Goal: Task Accomplishment & Management: Manage account settings

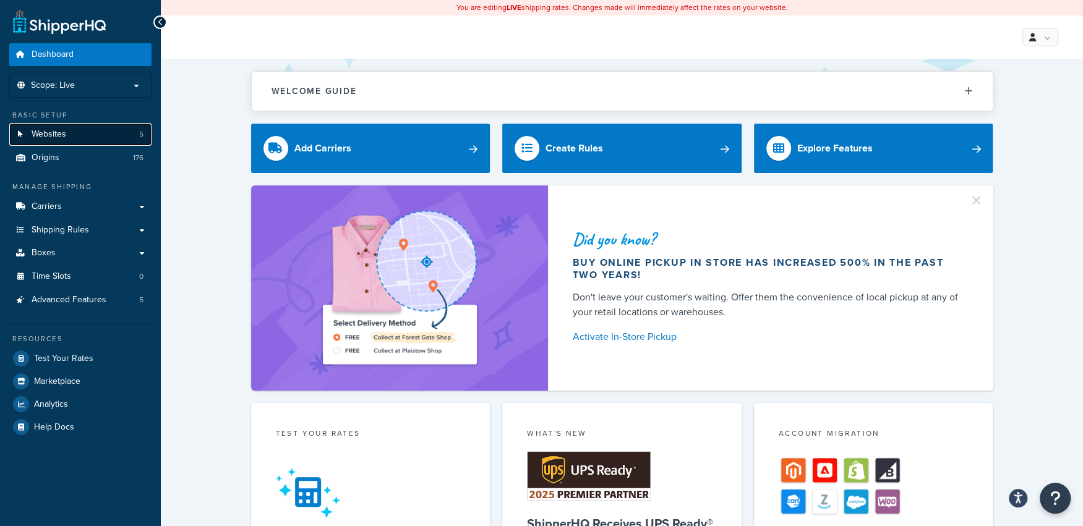
click at [56, 134] on span "Websites" at bounding box center [49, 134] width 35 height 11
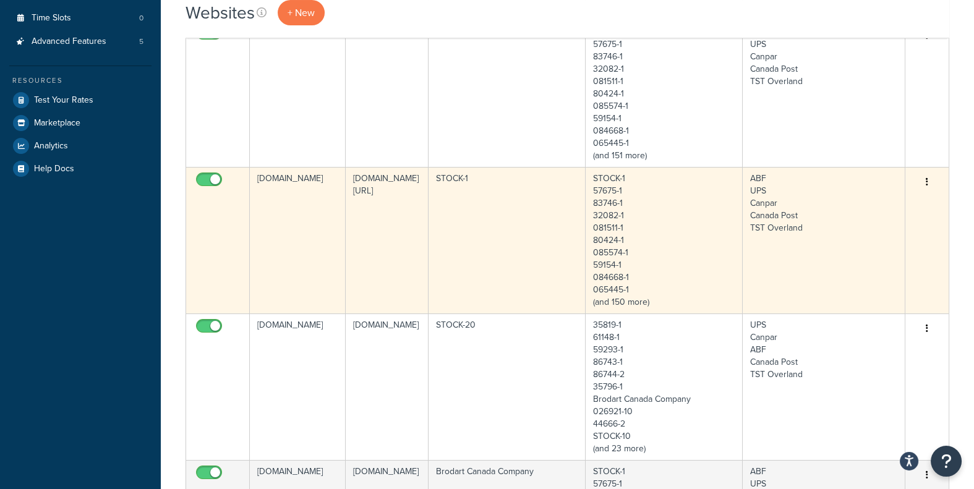
scroll to position [206, 0]
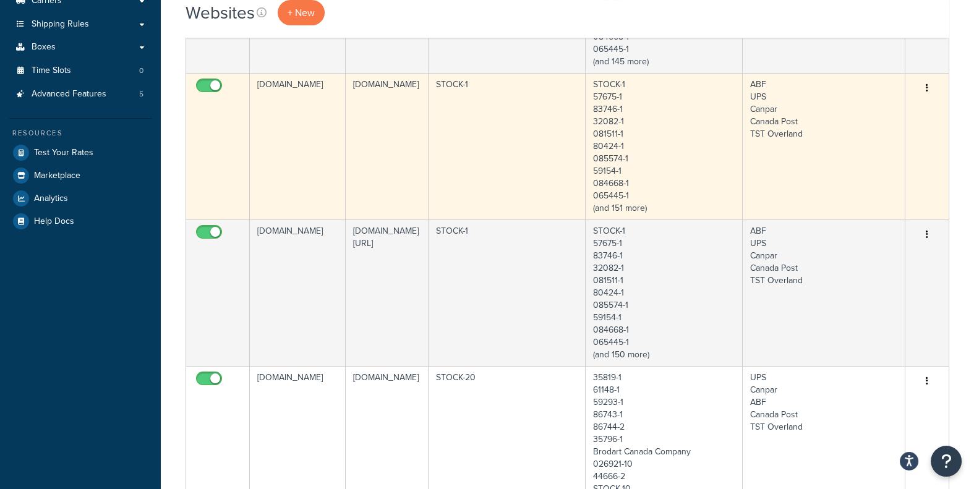
click at [278, 150] on td "[DOMAIN_NAME]" at bounding box center [298, 146] width 96 height 147
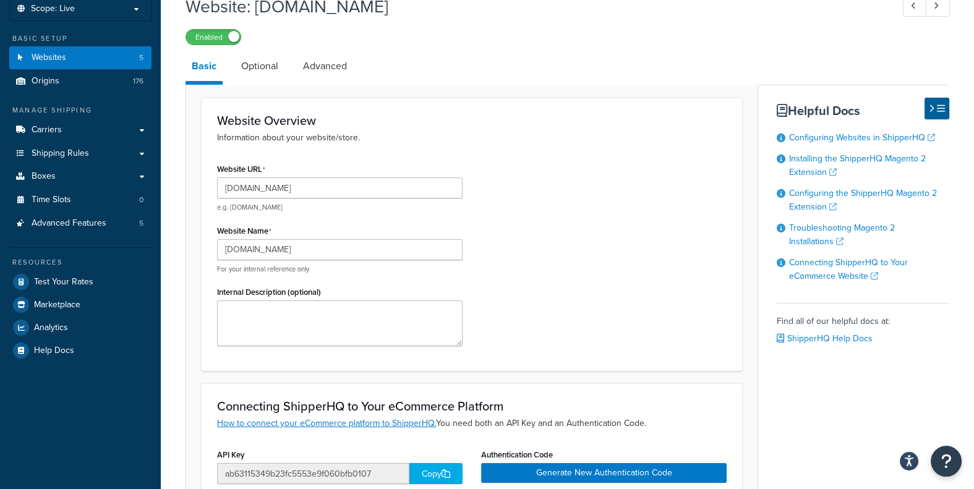
scroll to position [137, 0]
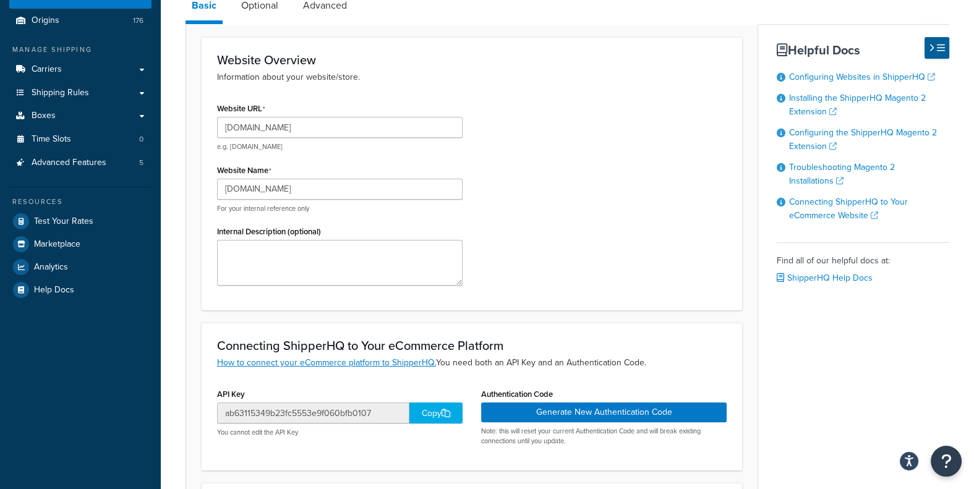
click at [469, 59] on h3 "Website Overview" at bounding box center [472, 60] width 510 height 14
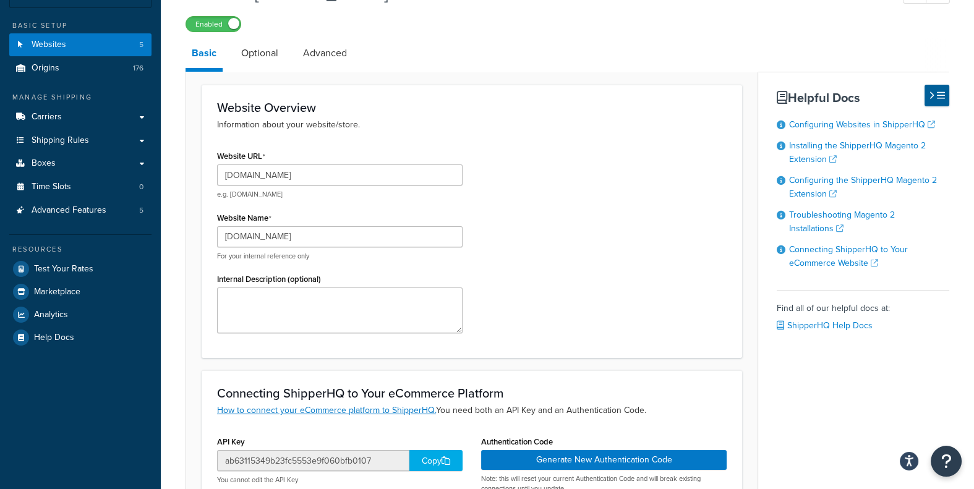
scroll to position [69, 0]
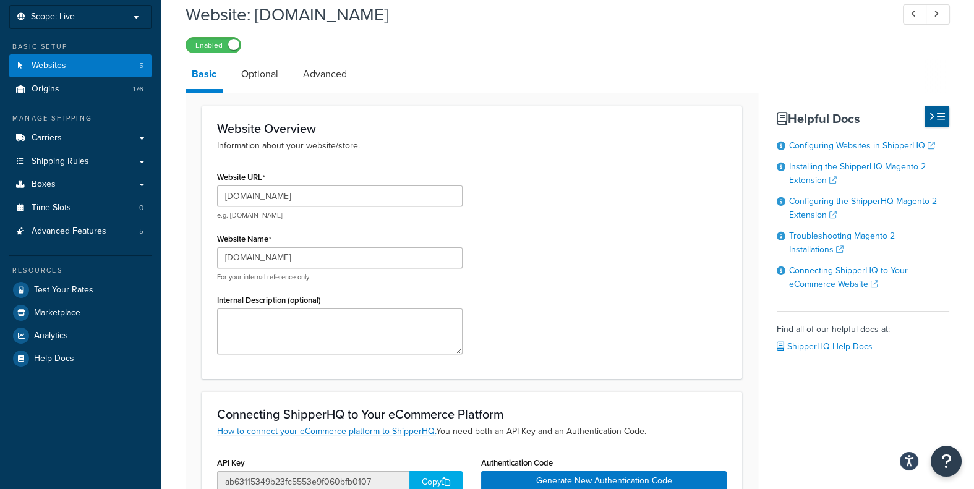
click at [441, 50] on div "Enabled" at bounding box center [568, 44] width 764 height 17
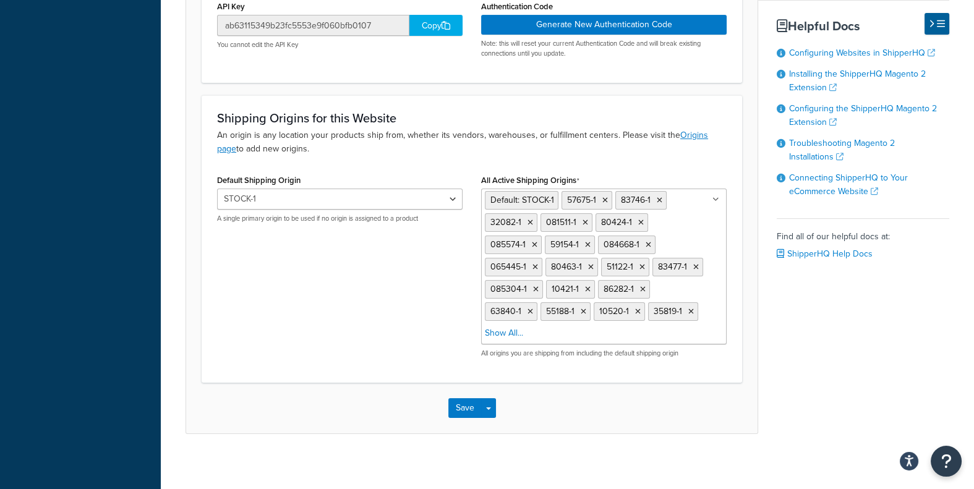
scroll to position [530, 0]
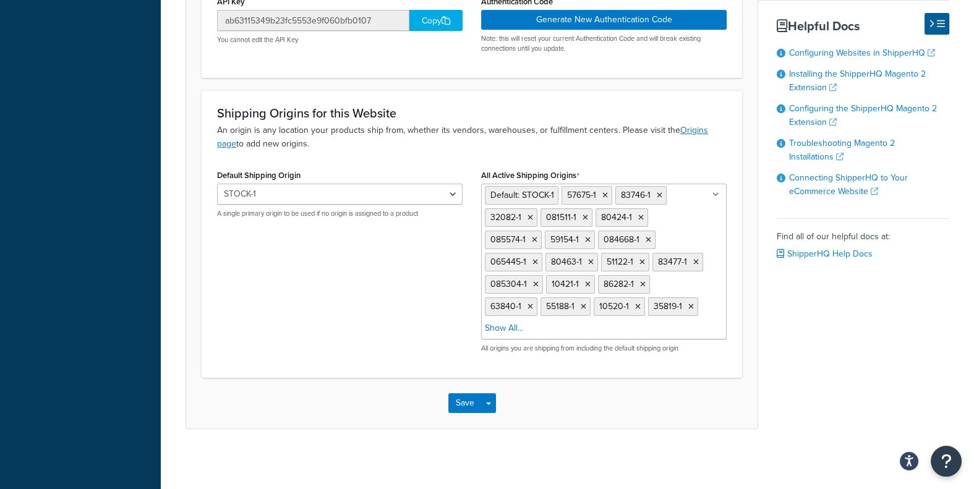
click at [319, 302] on div "Default Shipping Origin STOCK-1 57675-1 83746-1 32082-1 081511-1 80424-1 085574…" at bounding box center [472, 264] width 528 height 196
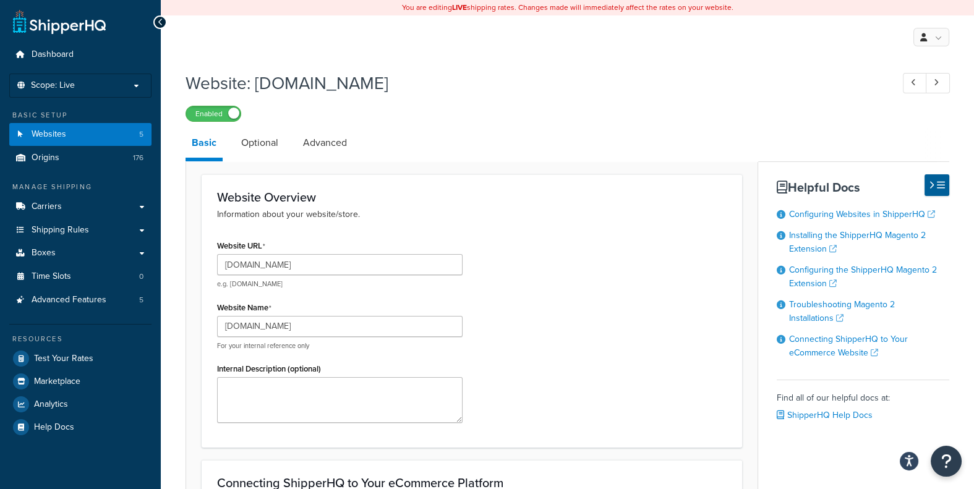
scroll to position [0, 0]
click at [322, 139] on link "Advanced" at bounding box center [325, 143] width 56 height 30
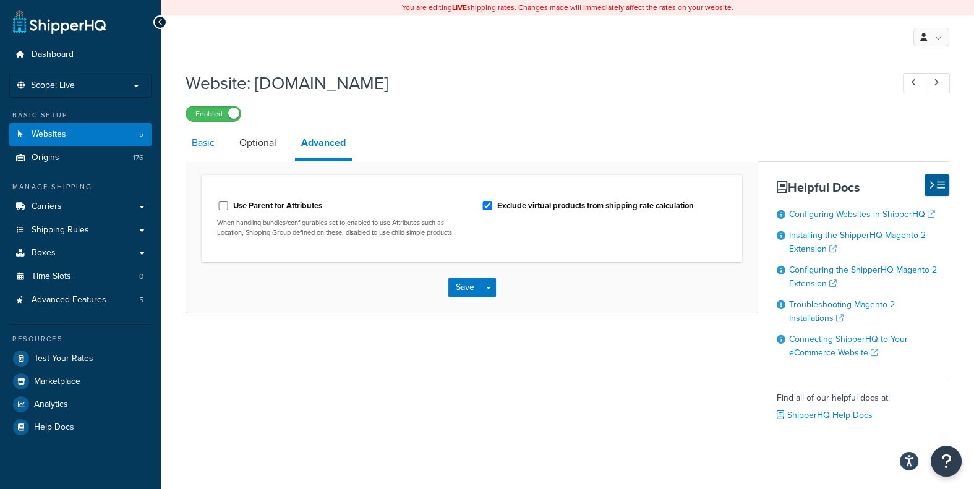
click at [197, 143] on link "Basic" at bounding box center [203, 143] width 35 height 30
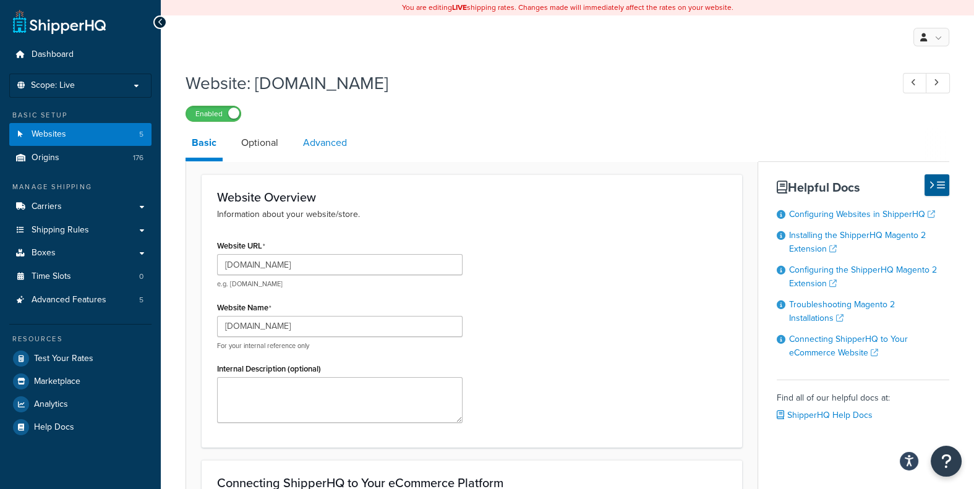
click at [328, 147] on link "Advanced" at bounding box center [325, 143] width 56 height 30
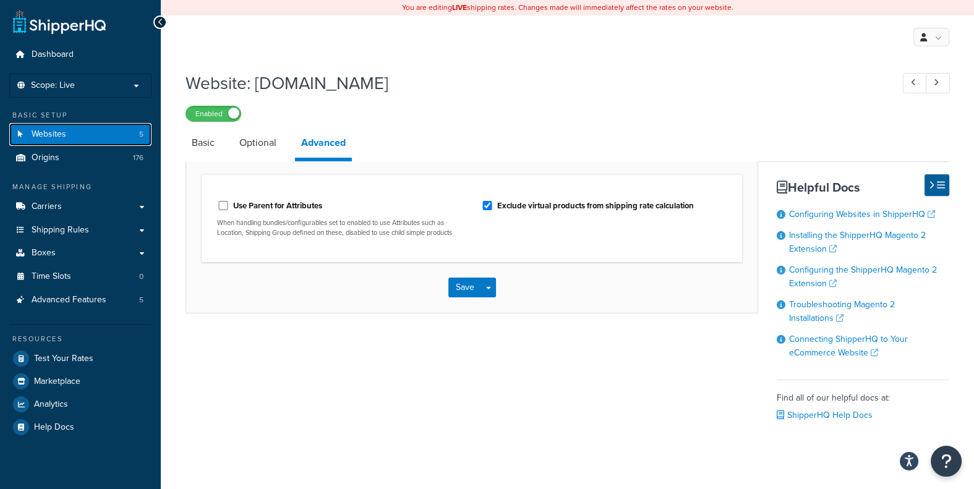
click at [92, 132] on link "Websites 5" at bounding box center [80, 134] width 142 height 23
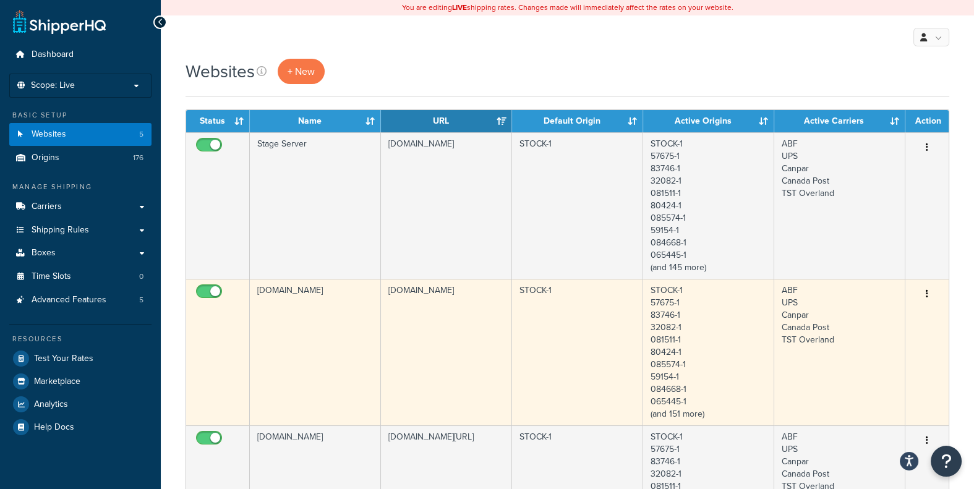
click at [292, 311] on td "[DOMAIN_NAME]" at bounding box center [315, 352] width 131 height 147
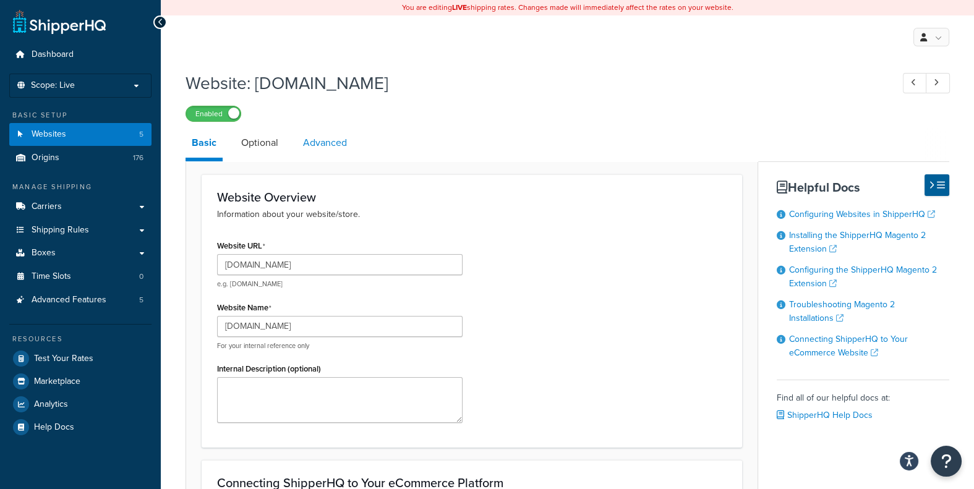
click at [332, 143] on link "Advanced" at bounding box center [325, 143] width 56 height 30
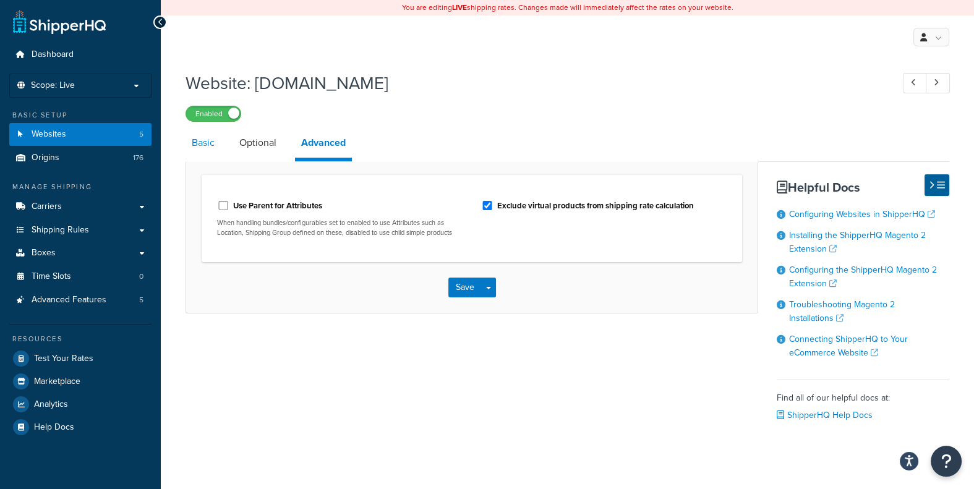
click at [198, 143] on link "Basic" at bounding box center [203, 143] width 35 height 30
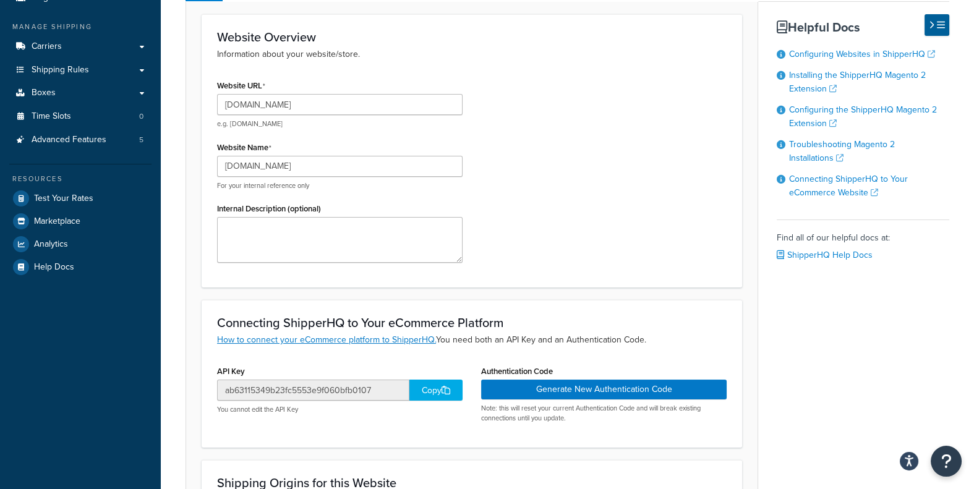
scroll to position [137, 0]
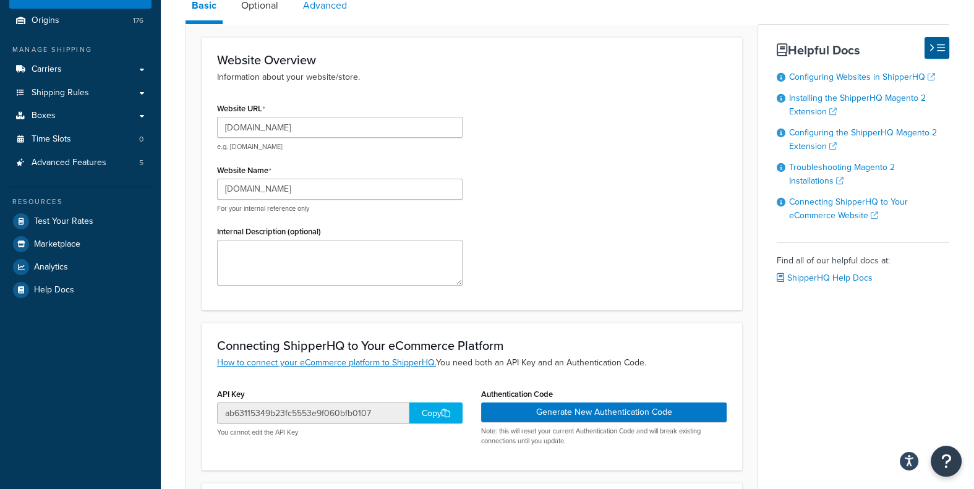
click at [324, 4] on link "Advanced" at bounding box center [325, 6] width 56 height 30
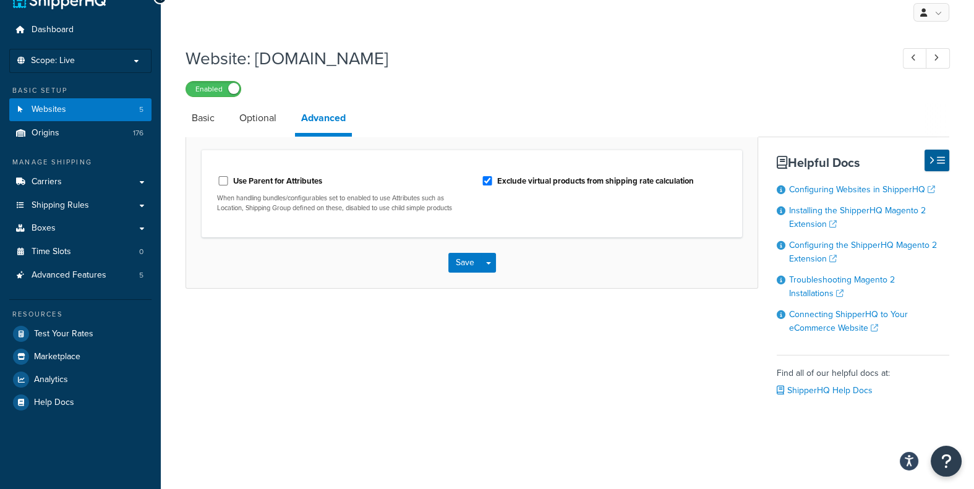
scroll to position [27, 0]
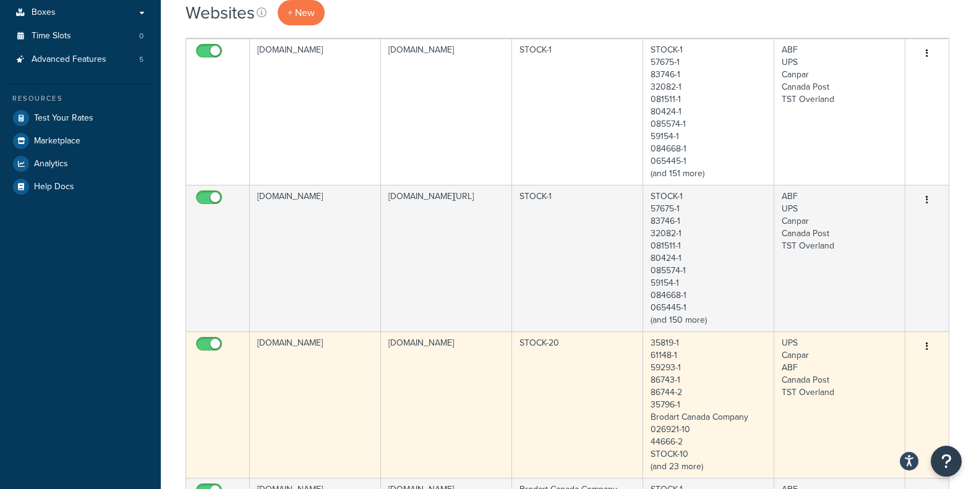
scroll to position [275, 0]
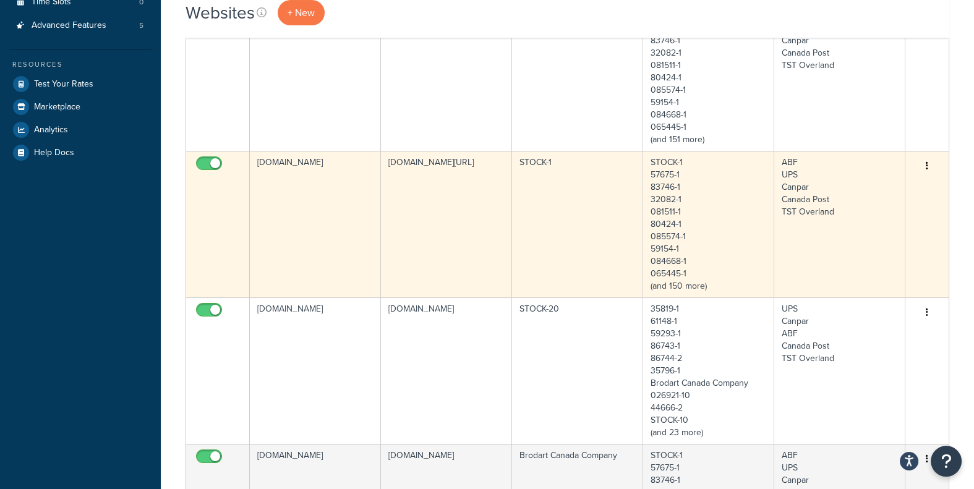
click at [311, 214] on td "[DOMAIN_NAME]" at bounding box center [315, 224] width 131 height 147
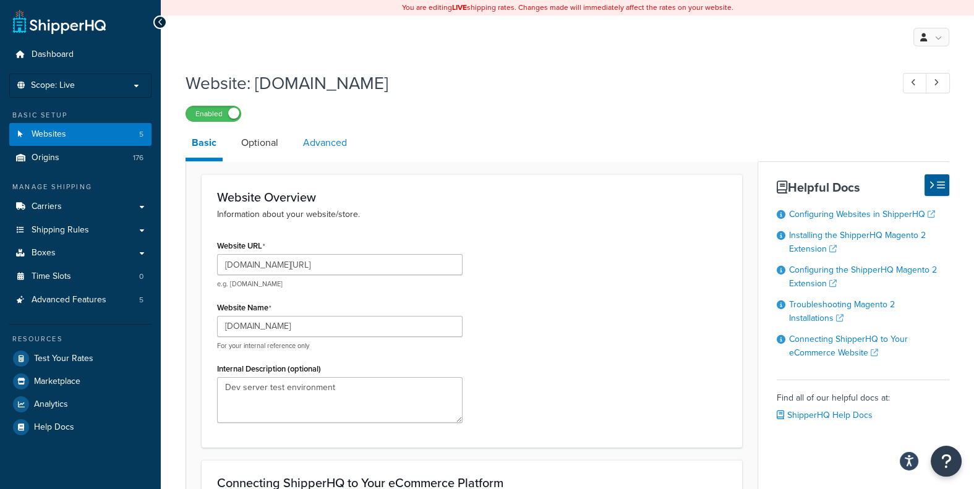
click at [314, 145] on link "Advanced" at bounding box center [325, 143] width 56 height 30
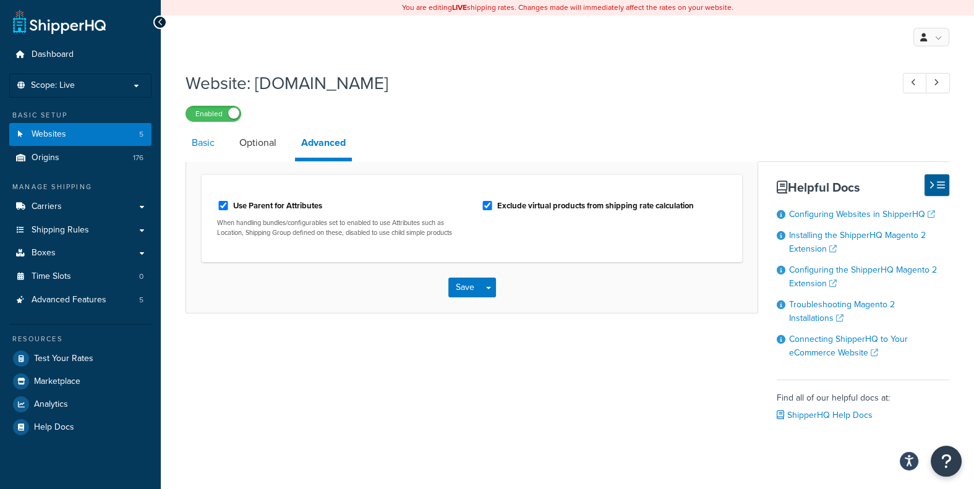
click at [202, 142] on link "Basic" at bounding box center [203, 143] width 35 height 30
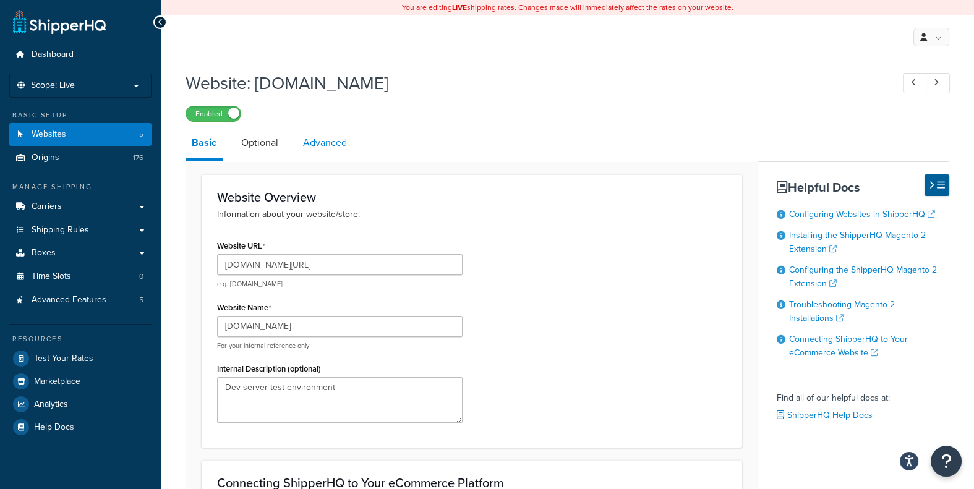
click at [323, 148] on link "Advanced" at bounding box center [325, 143] width 56 height 30
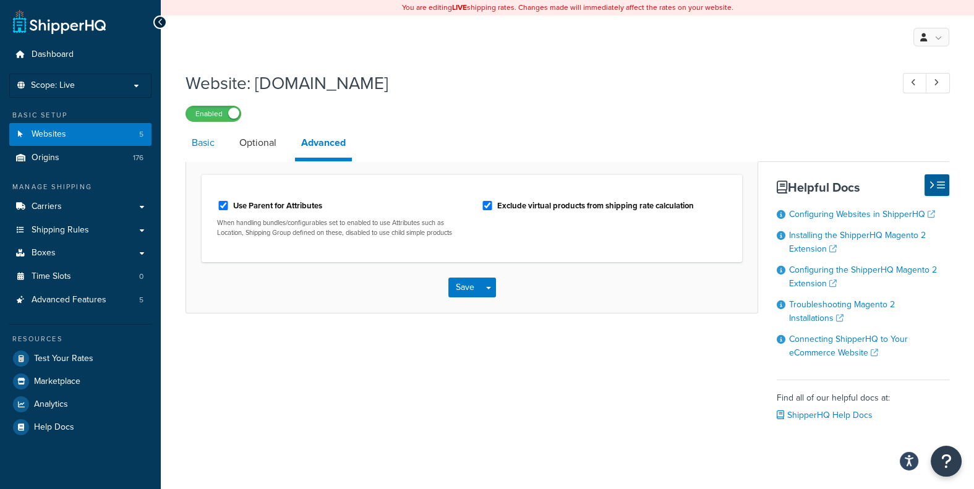
click at [202, 142] on link "Basic" at bounding box center [203, 143] width 35 height 30
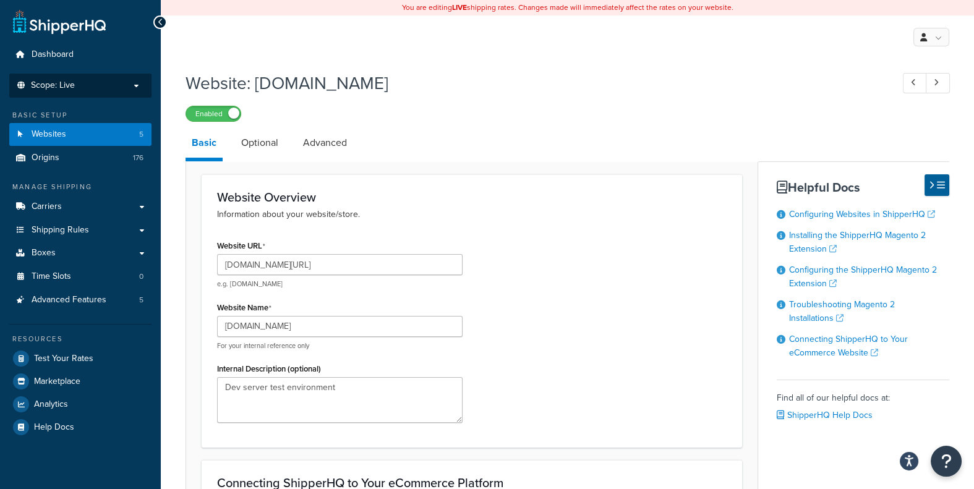
click at [137, 83] on p "Scope: Live" at bounding box center [80, 85] width 131 height 11
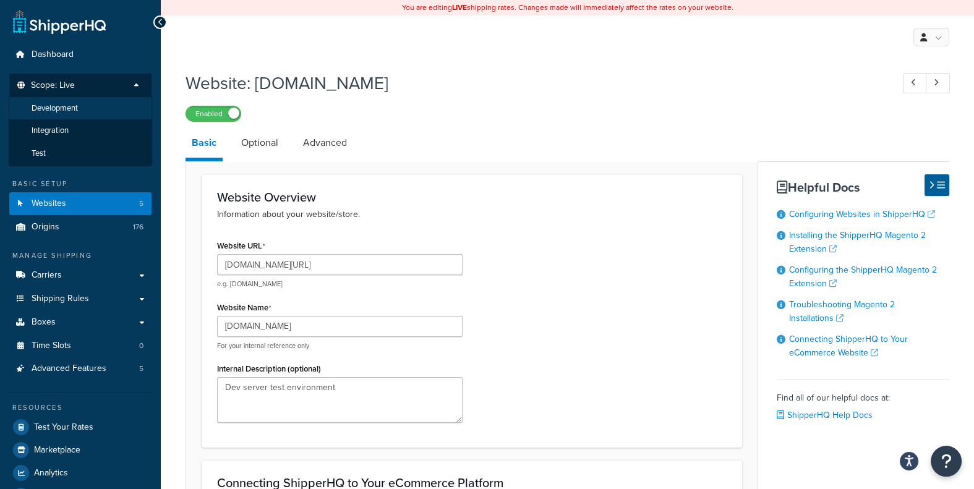
click at [53, 109] on span "Development" at bounding box center [55, 108] width 46 height 11
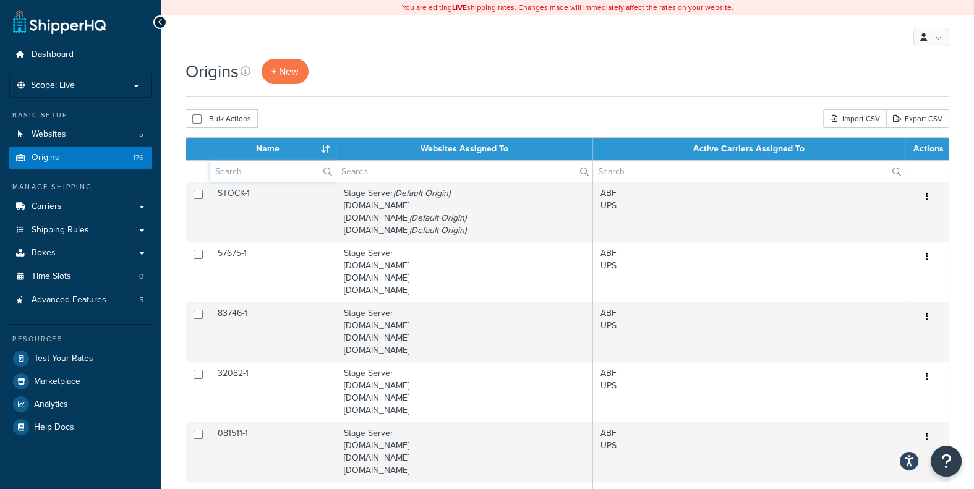
click at [260, 172] on input "text" at bounding box center [273, 171] width 126 height 21
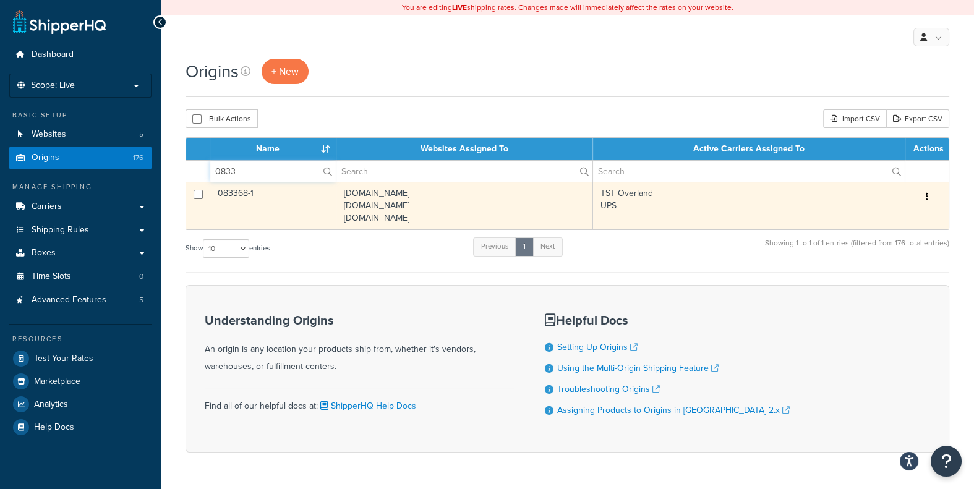
type input "0833"
click at [221, 206] on td "083368-1" at bounding box center [273, 206] width 126 height 48
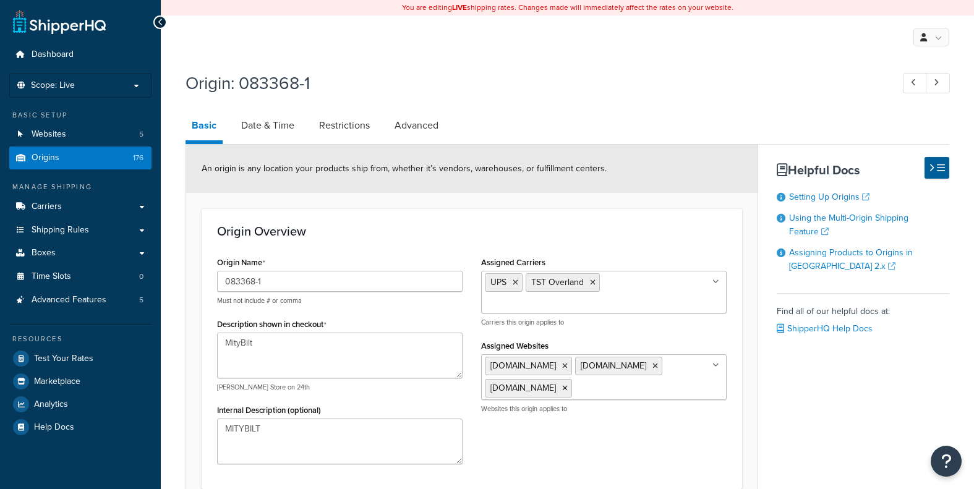
select select "1039"
select select "63"
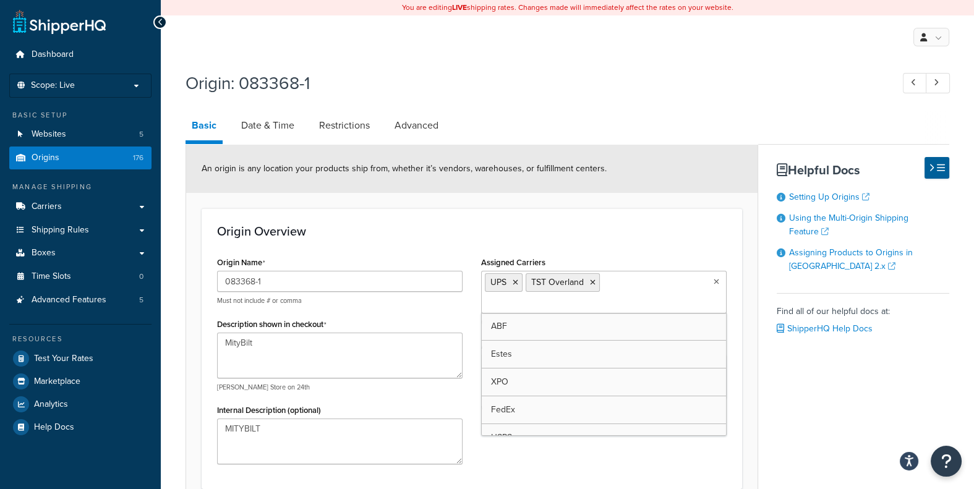
click at [714, 283] on icon at bounding box center [717, 281] width 6 height 7
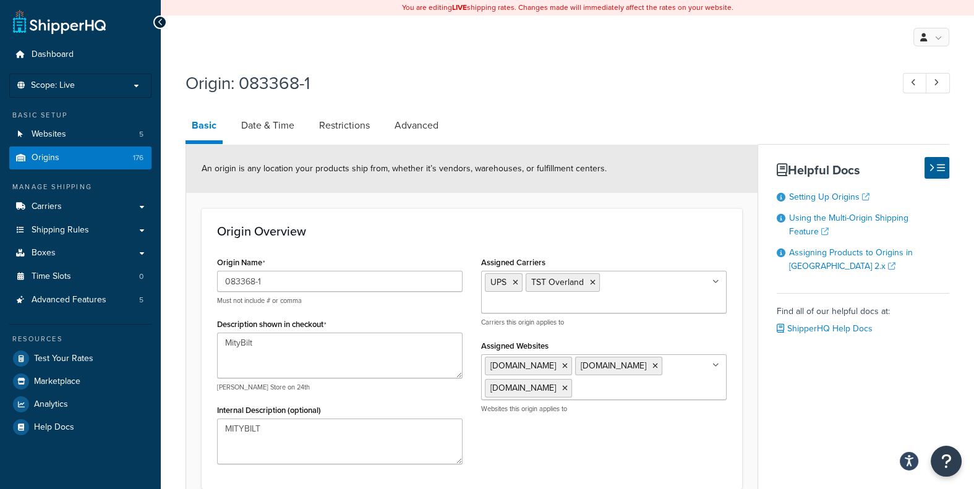
click at [572, 99] on div "Origin: 083368-1" at bounding box center [568, 85] width 764 height 40
click at [64, 163] on link "Origins 176" at bounding box center [80, 158] width 142 height 23
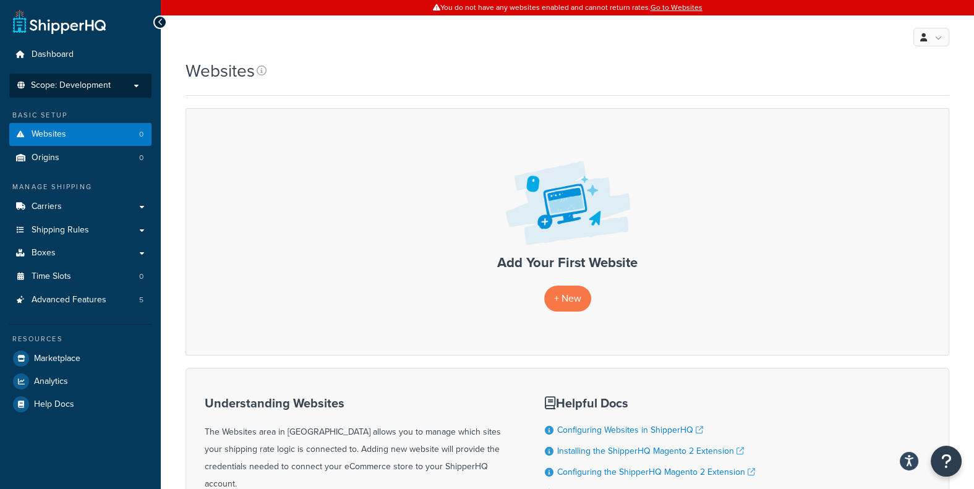
click at [131, 85] on p "Scope: Development" at bounding box center [80, 85] width 131 height 11
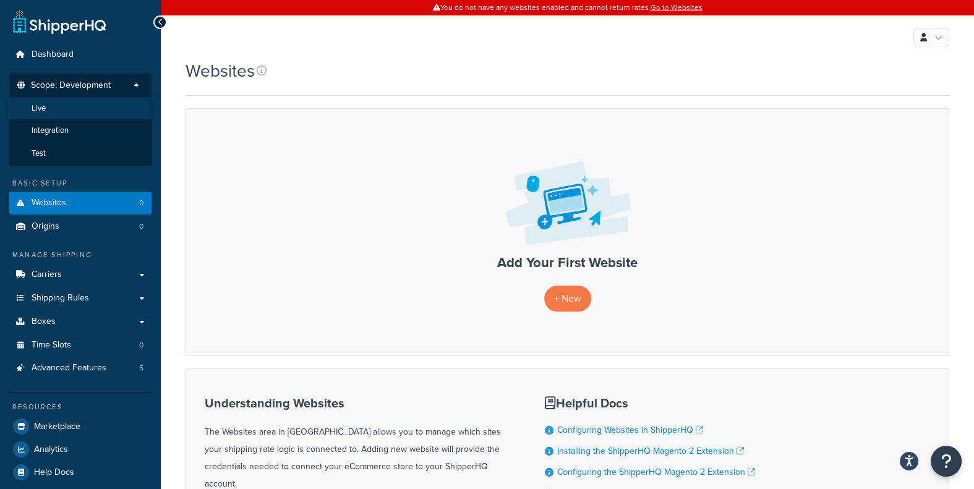
click at [41, 108] on span "Live" at bounding box center [39, 108] width 14 height 11
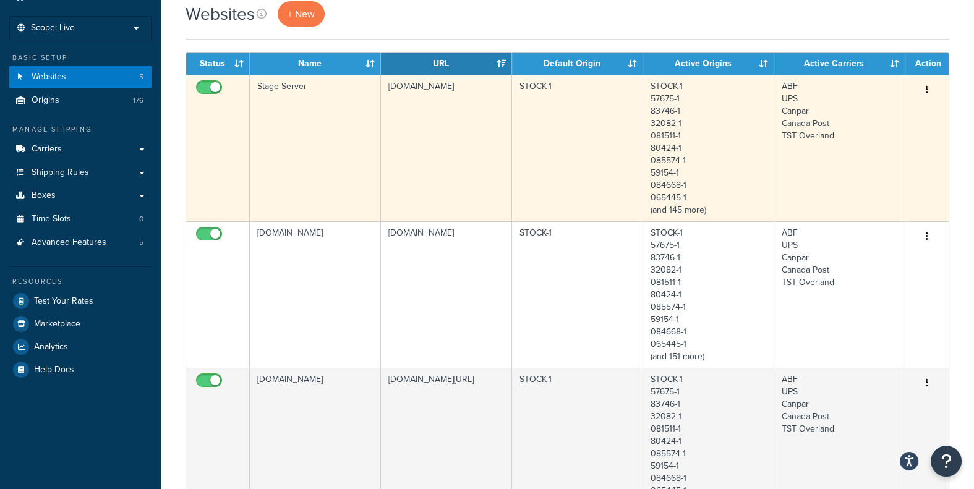
scroll to position [206, 0]
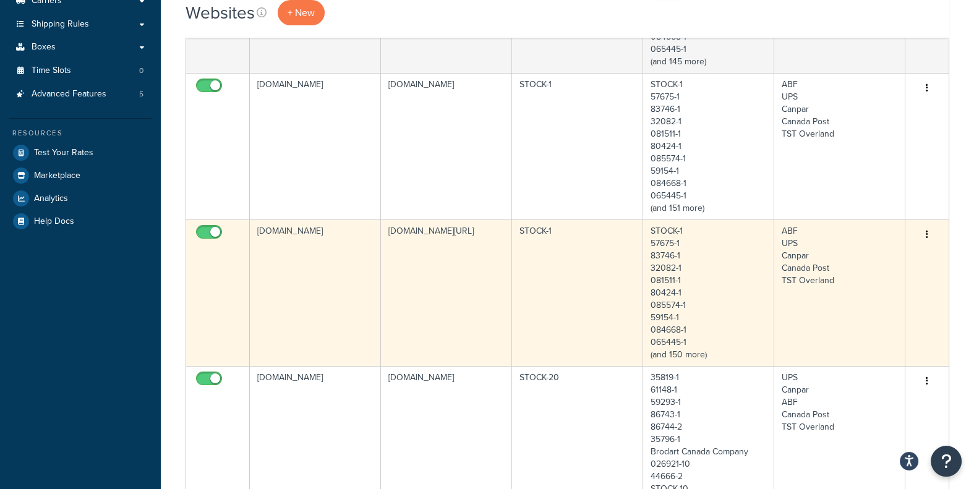
click at [349, 271] on td "[DOMAIN_NAME]" at bounding box center [315, 293] width 131 height 147
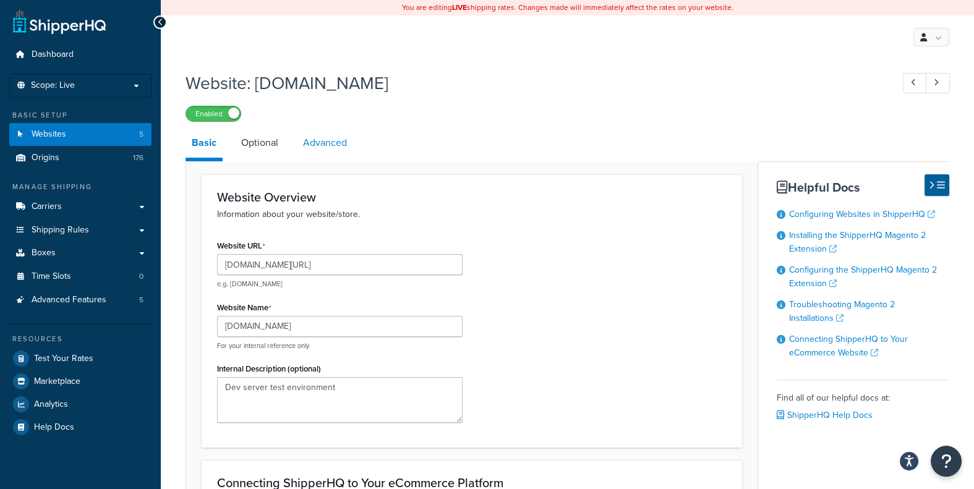
click at [344, 145] on link "Advanced" at bounding box center [325, 143] width 56 height 30
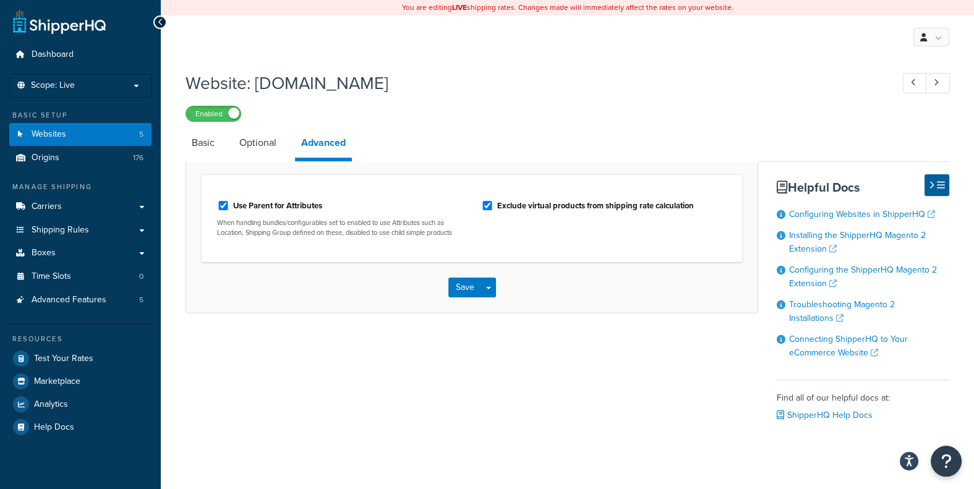
click at [385, 390] on div "Basic Optional Advanced Use Parent for Attributes When handling bundles/configu…" at bounding box center [568, 290] width 764 height 324
click at [195, 139] on link "Basic" at bounding box center [203, 143] width 35 height 30
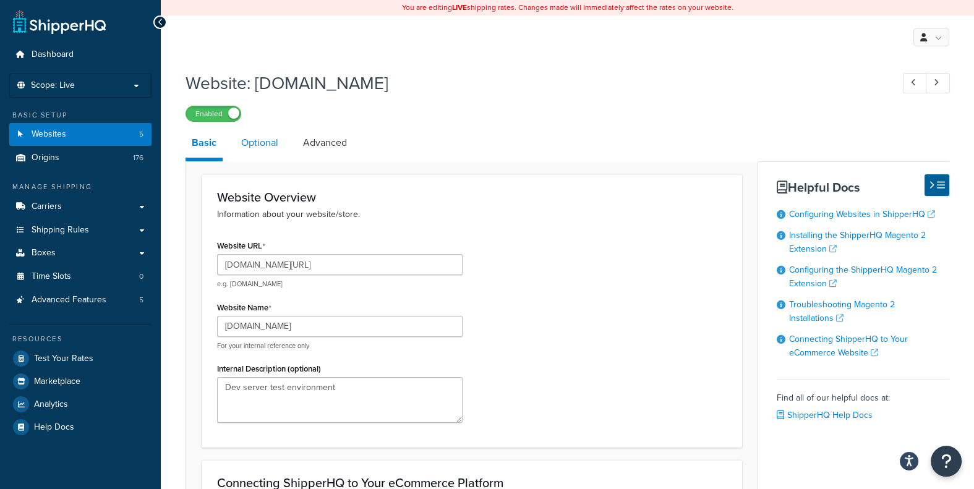
click at [267, 143] on link "Optional" at bounding box center [259, 143] width 49 height 30
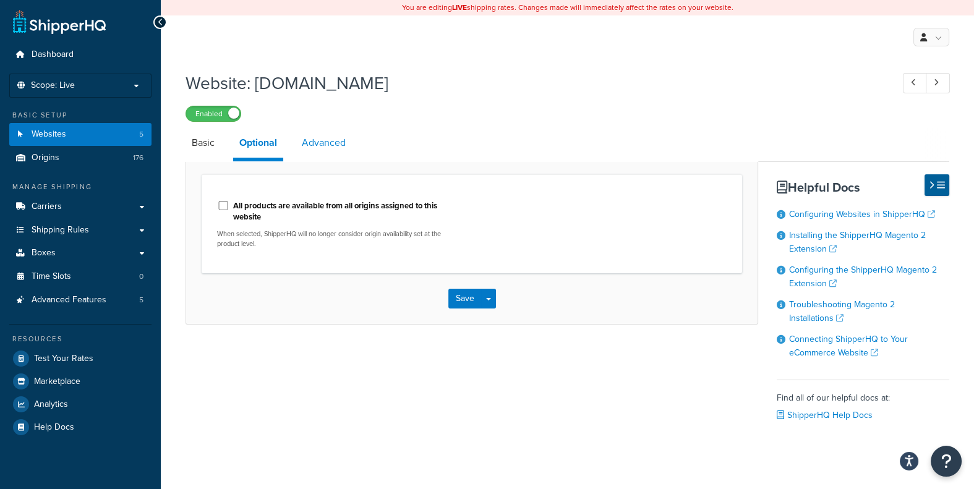
click at [333, 148] on link "Advanced" at bounding box center [324, 143] width 56 height 30
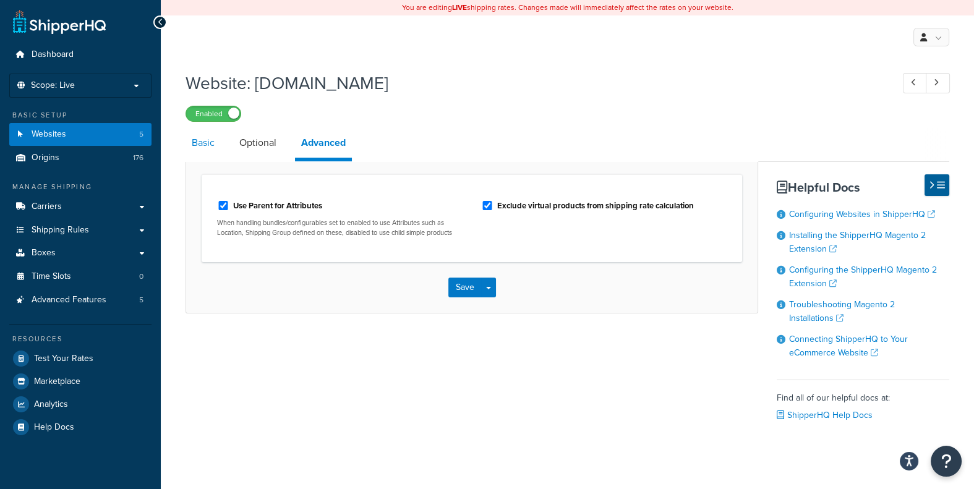
click at [197, 142] on link "Basic" at bounding box center [203, 143] width 35 height 30
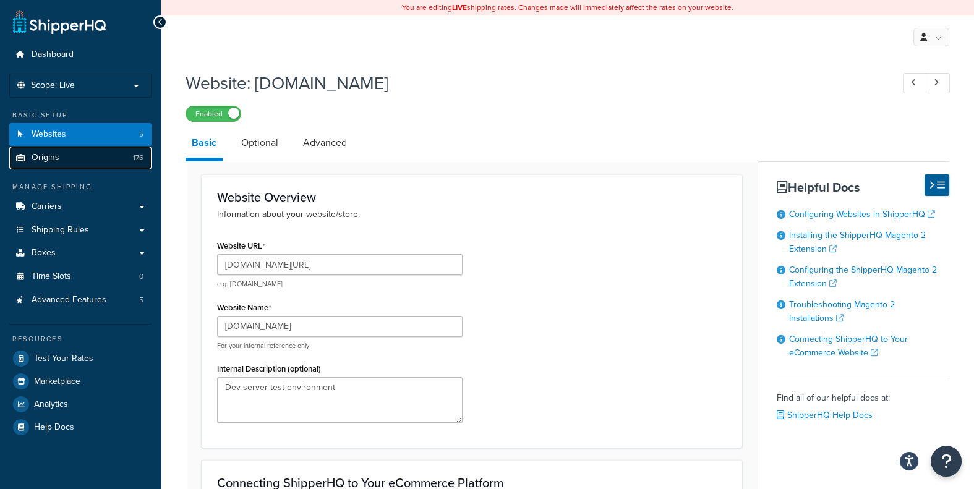
click at [40, 156] on span "Origins" at bounding box center [46, 158] width 28 height 11
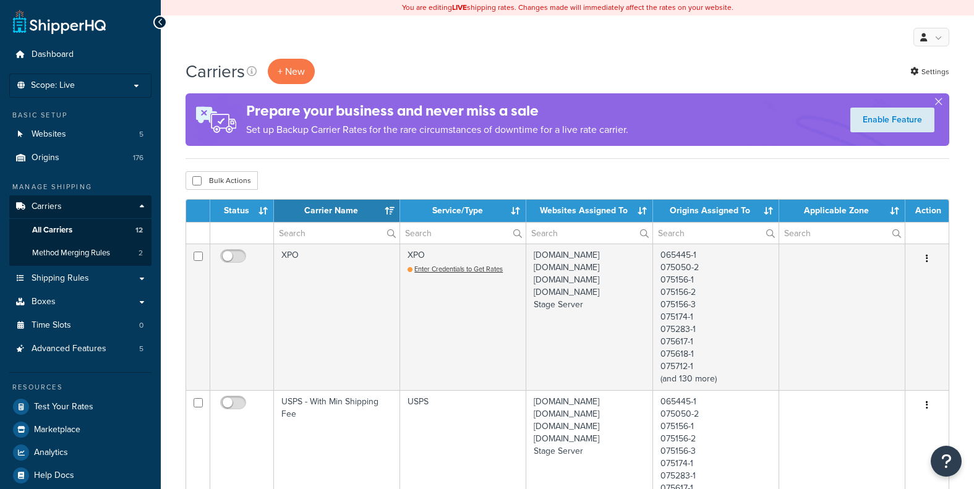
select select "15"
click at [40, 155] on span "Origins" at bounding box center [46, 158] width 28 height 11
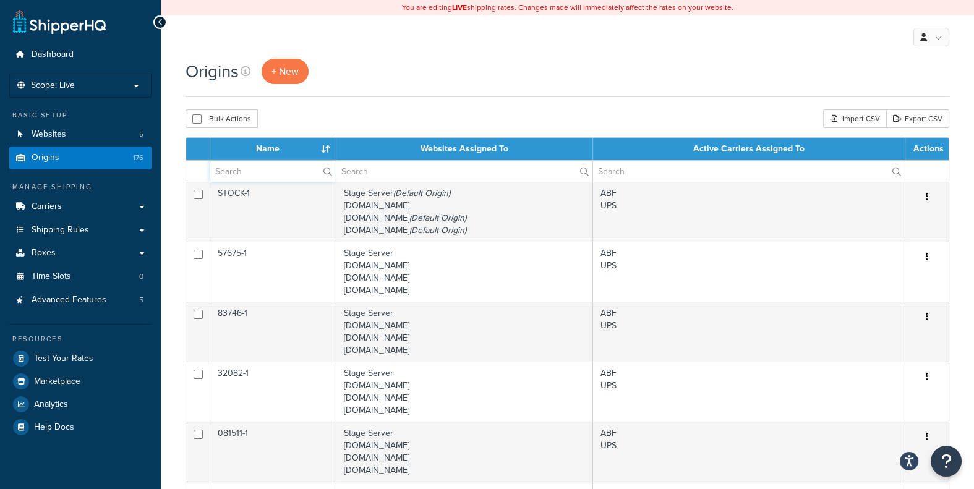
click at [260, 169] on input "text" at bounding box center [273, 171] width 126 height 21
click at [291, 169] on input "text" at bounding box center [273, 171] width 126 height 21
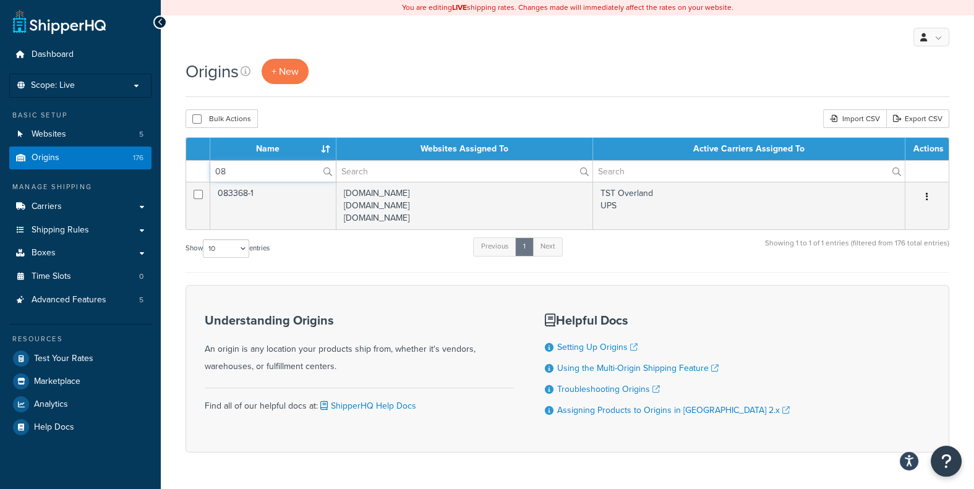
type input "0"
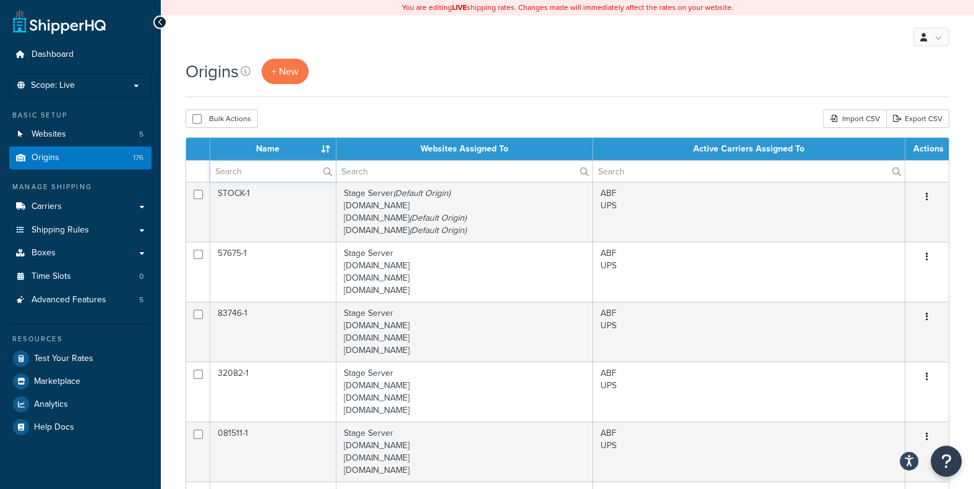
click at [291, 176] on input "text" at bounding box center [273, 171] width 126 height 21
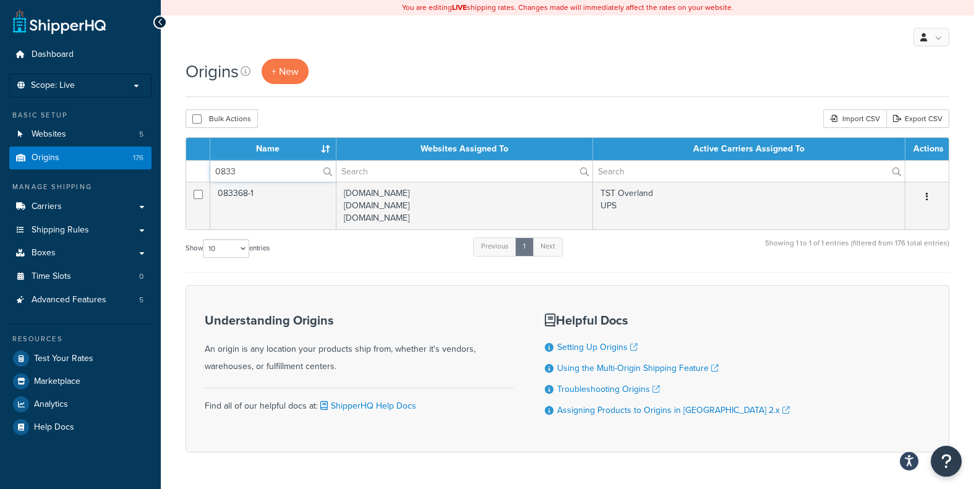
type input "0833"
click at [101, 205] on link "Carriers" at bounding box center [80, 206] width 142 height 23
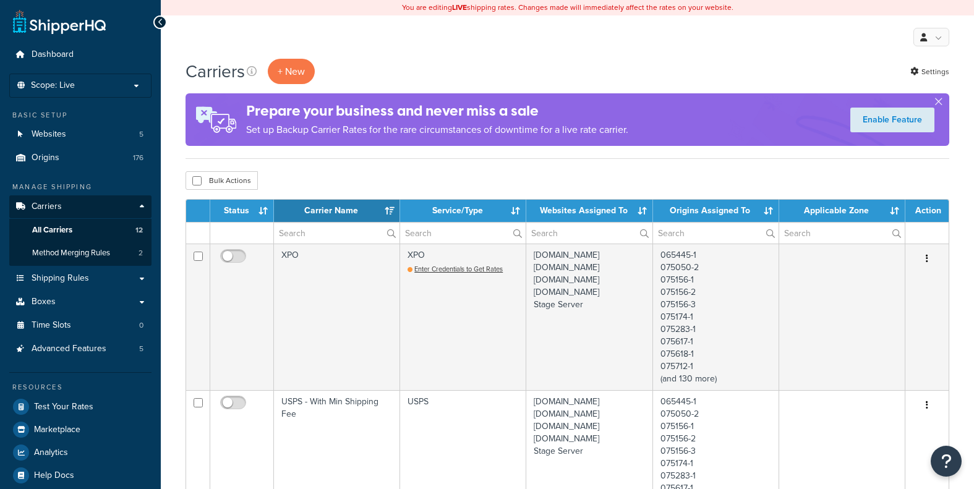
select select "15"
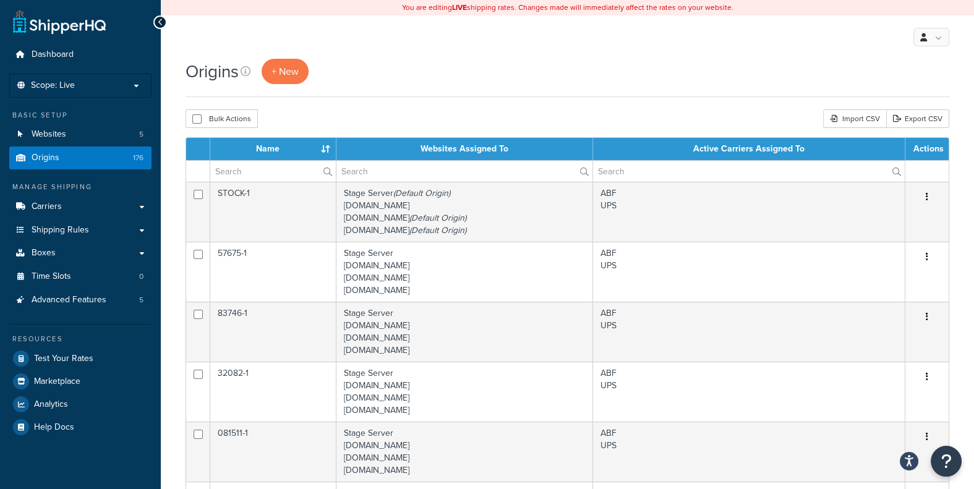
click at [370, 60] on div "Origins + New" at bounding box center [568, 71] width 764 height 25
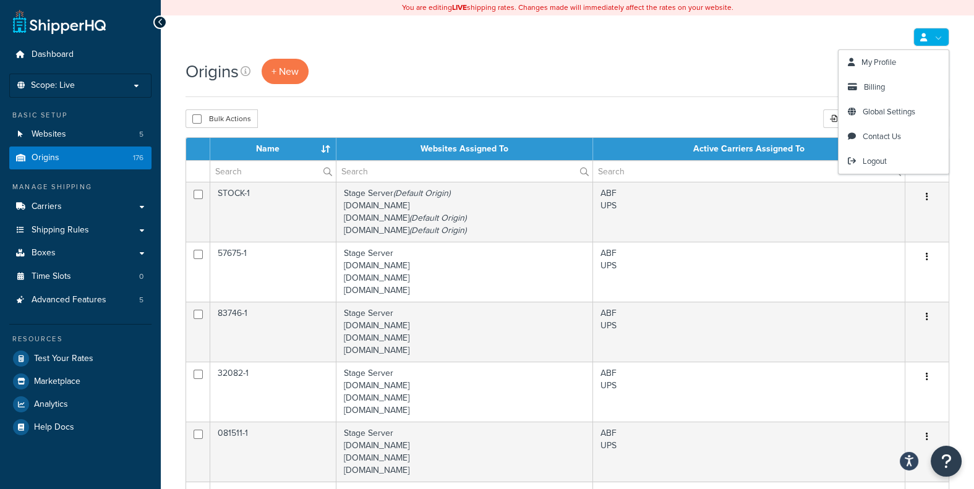
click at [699, 47] on div "My Profile Billing Global Settings Contact Us Logout" at bounding box center [567, 36] width 813 height 43
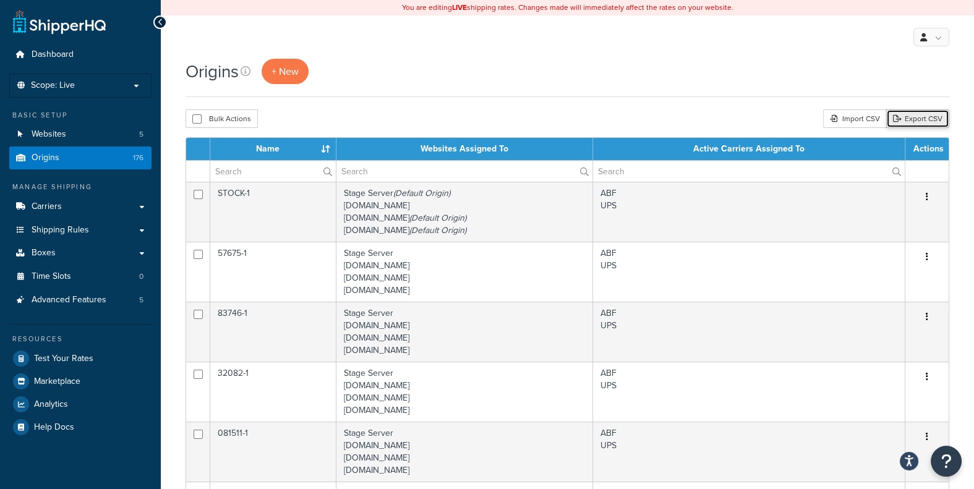
click at [928, 115] on link "Export CSV" at bounding box center [917, 118] width 63 height 19
